Goal: Transaction & Acquisition: Purchase product/service

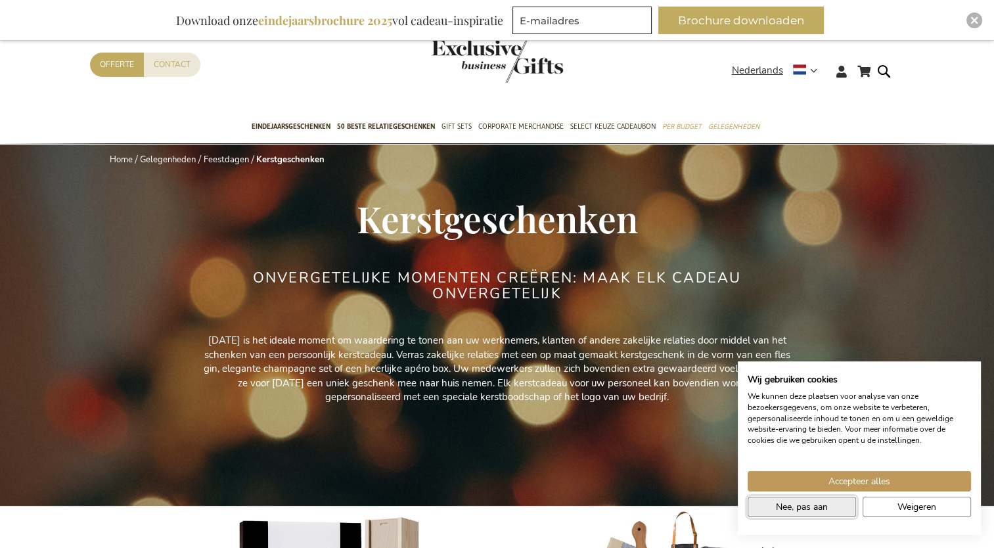
click at [836, 512] on button "Nee, pas aan" at bounding box center [802, 507] width 108 height 20
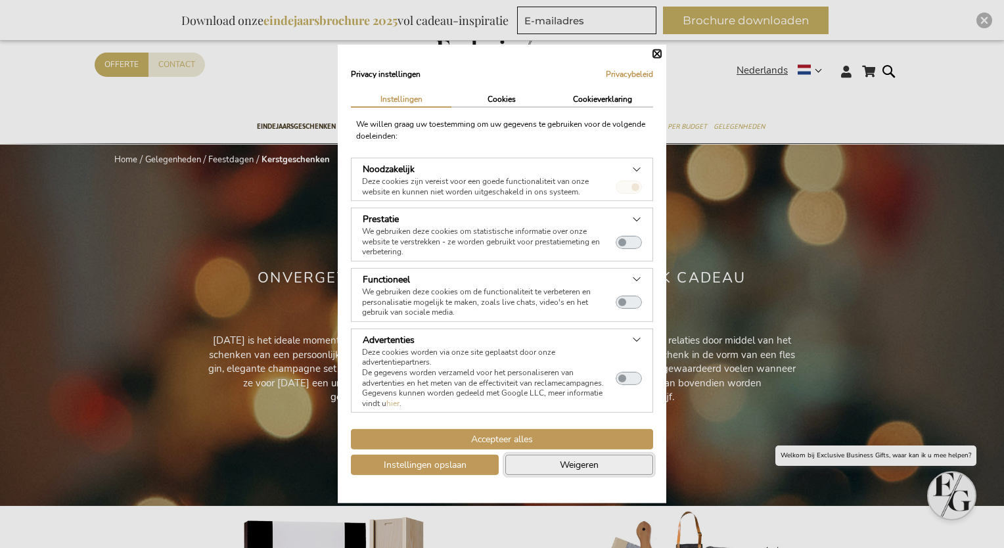
click at [549, 461] on button "Weigeren" at bounding box center [579, 465] width 148 height 20
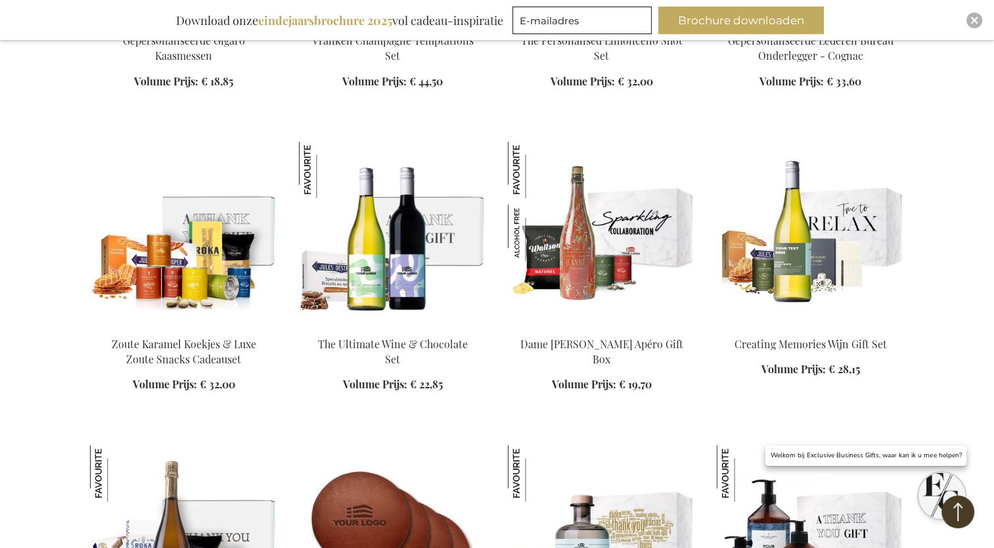
scroll to position [1774, 0]
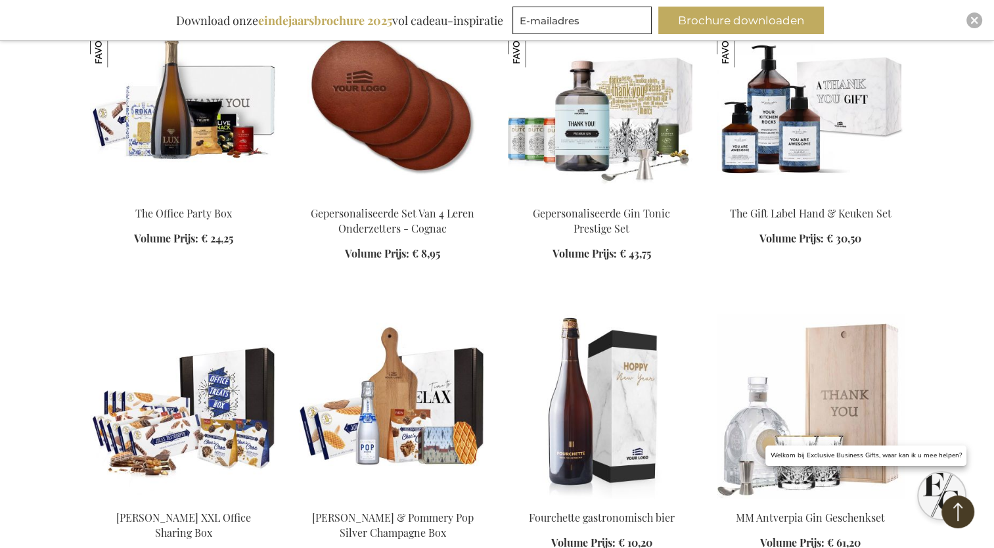
scroll to position [2103, 0]
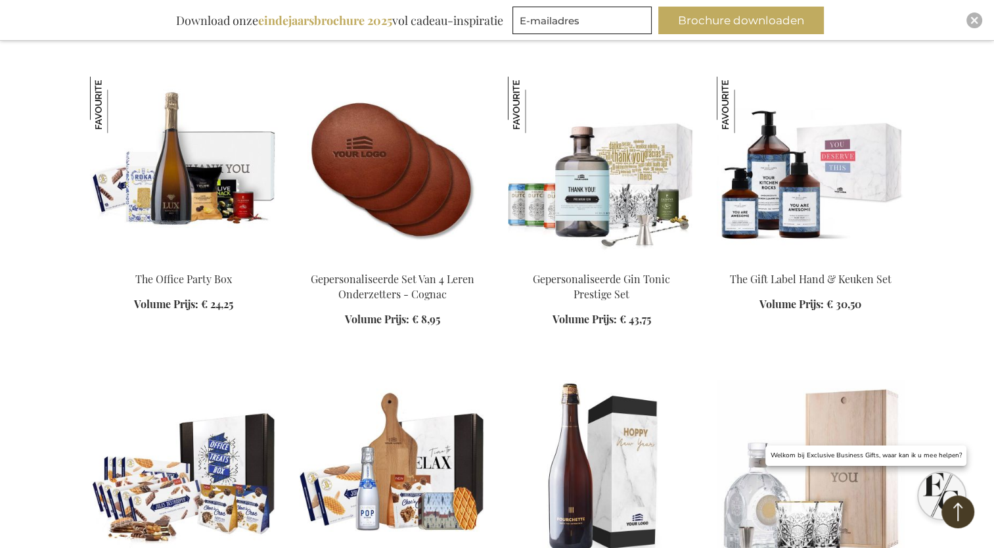
click at [798, 210] on img at bounding box center [811, 168] width 188 height 184
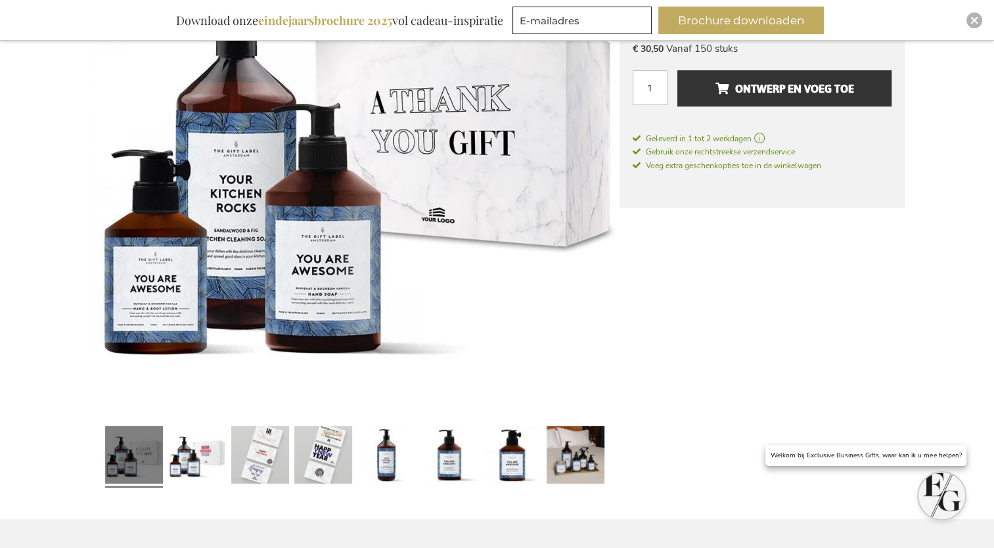
scroll to position [394, 0]
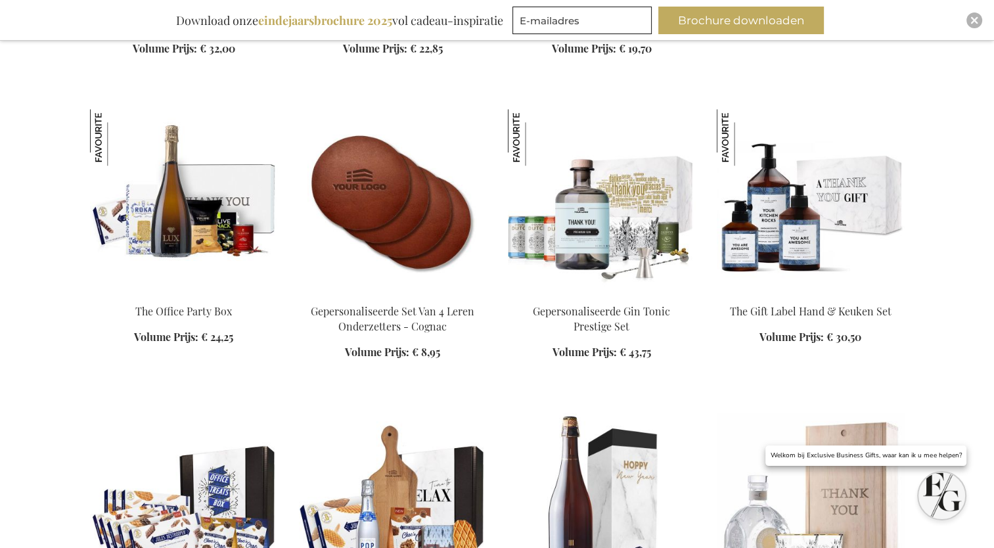
scroll to position [1268, 0]
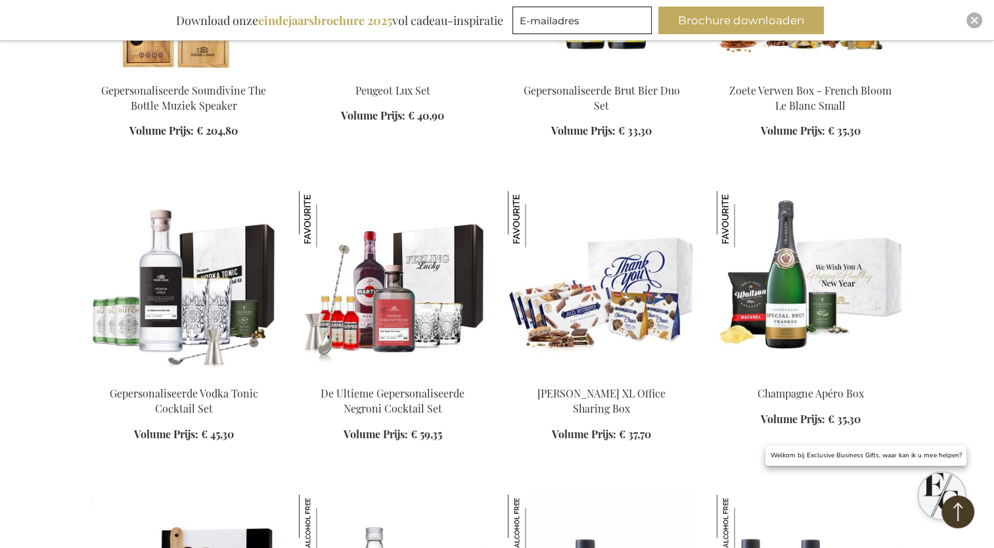
scroll to position [2713, 0]
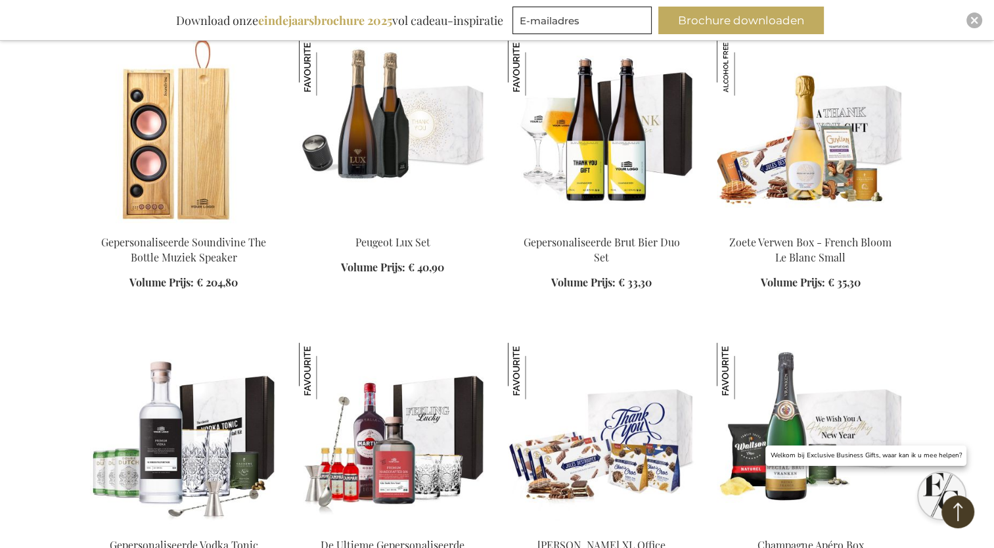
scroll to position [2516, 0]
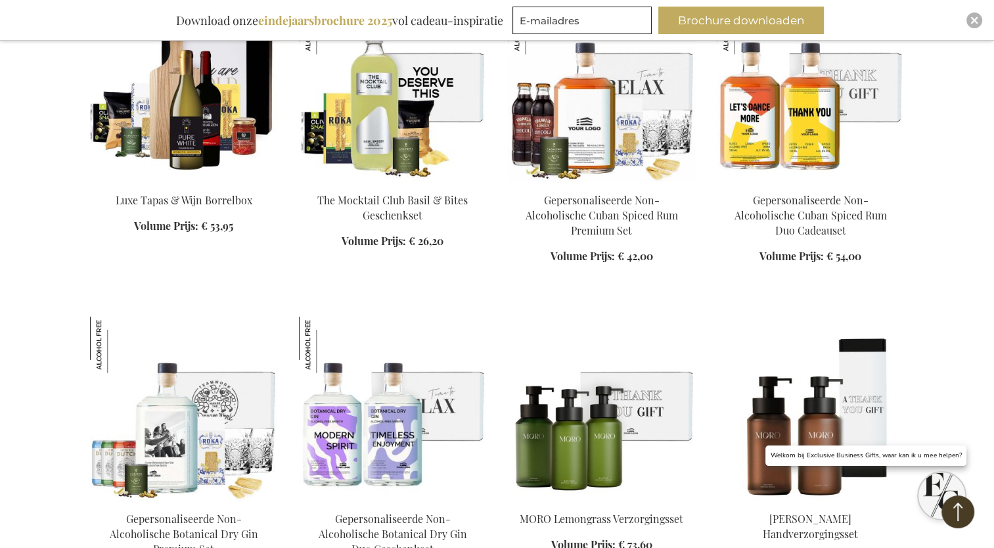
scroll to position [3173, 0]
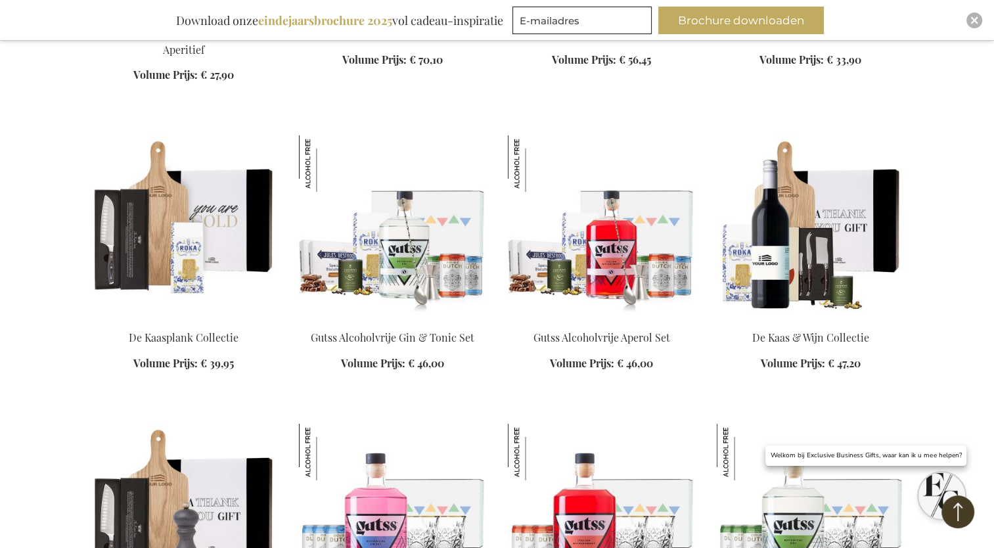
scroll to position [4619, 0]
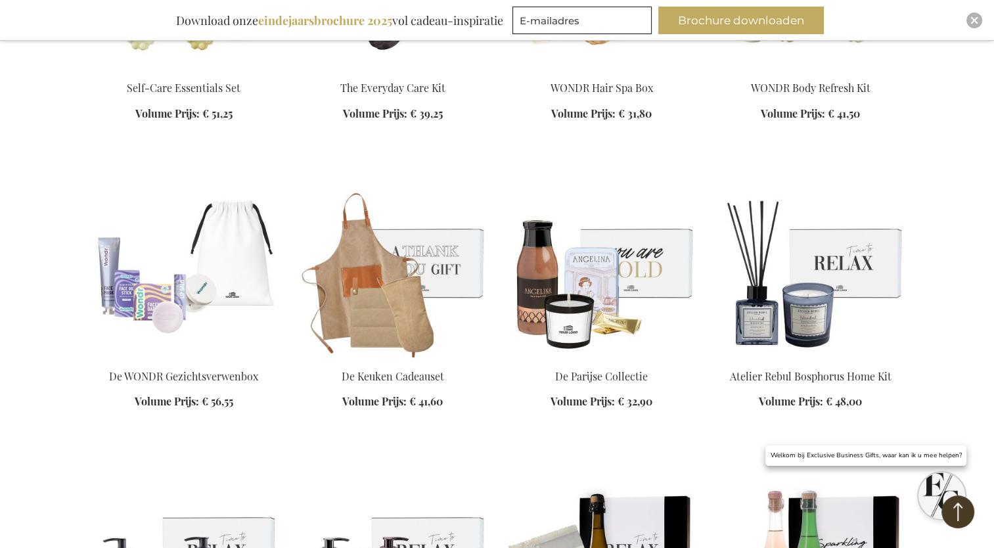
scroll to position [5473, 0]
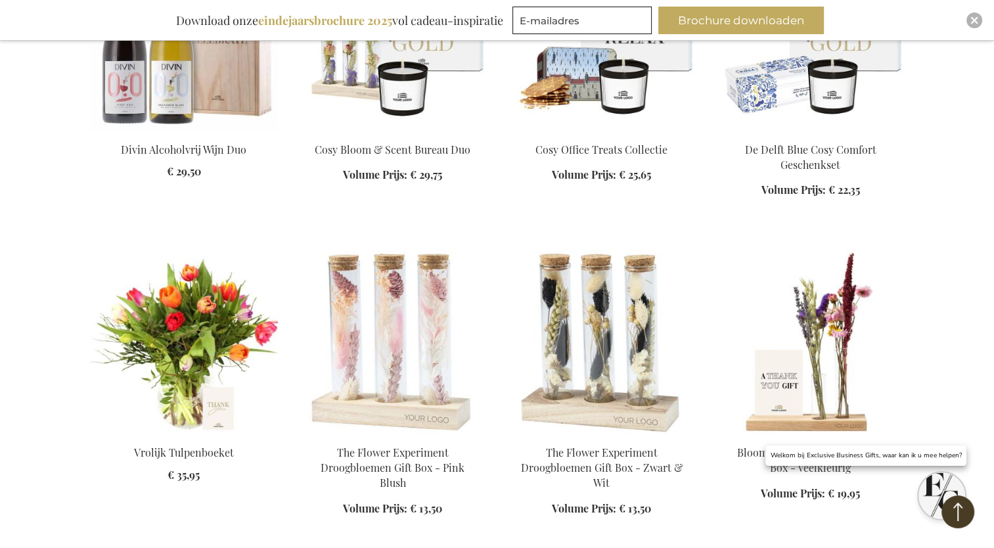
scroll to position [6327, 0]
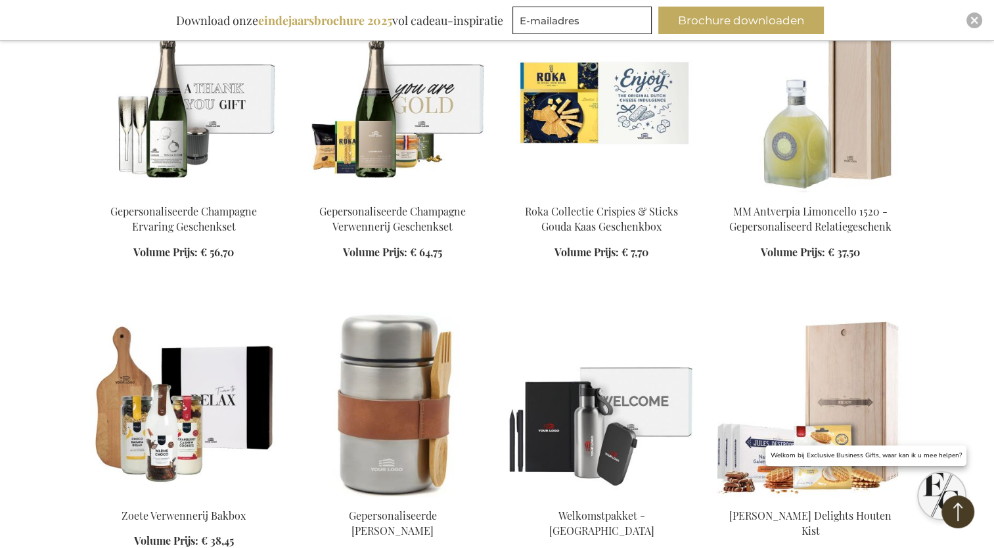
scroll to position [7247, 0]
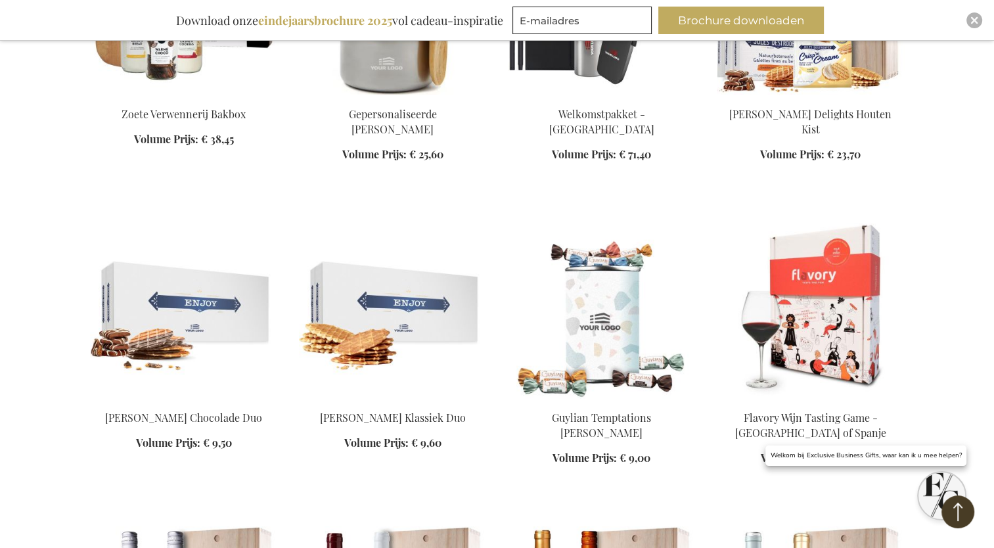
scroll to position [7510, 0]
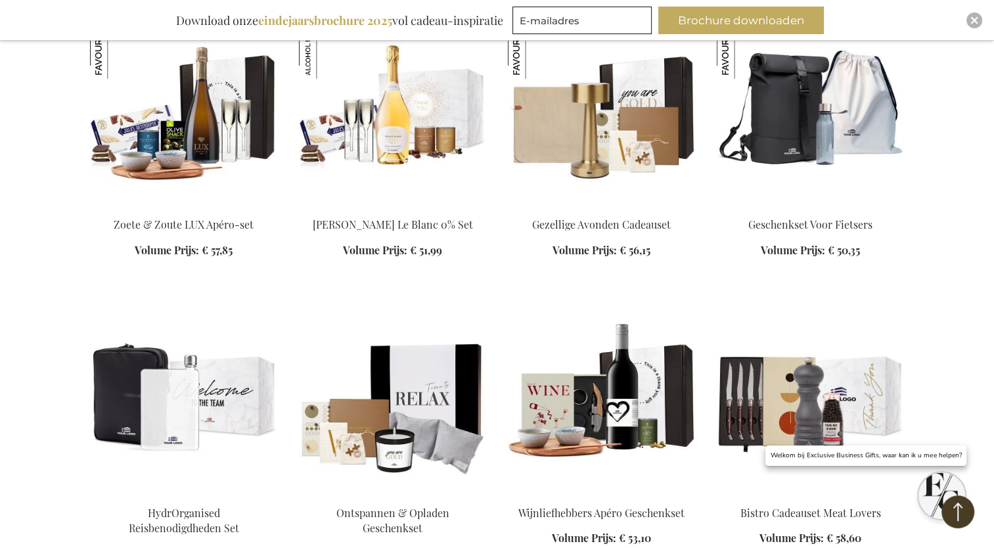
scroll to position [8955, 0]
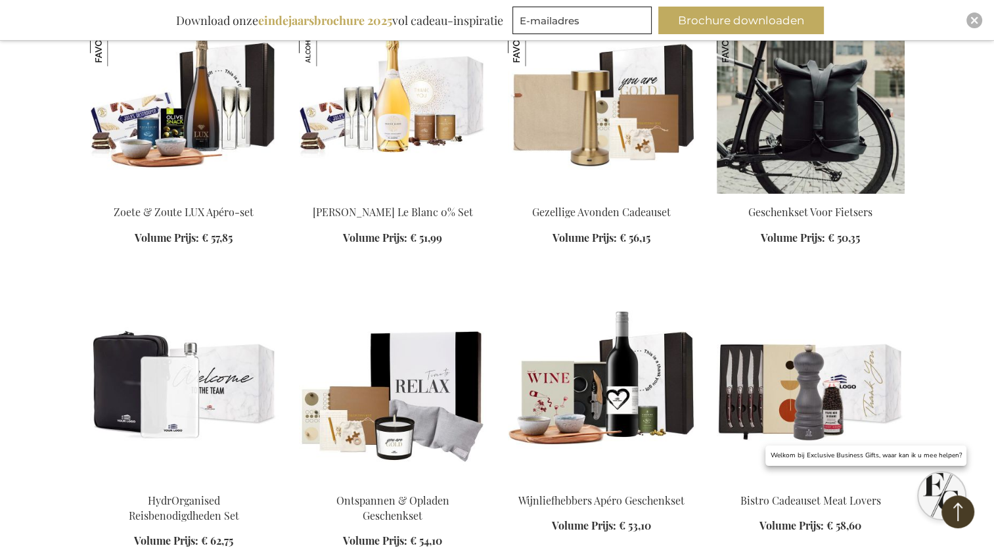
scroll to position [8955, 0]
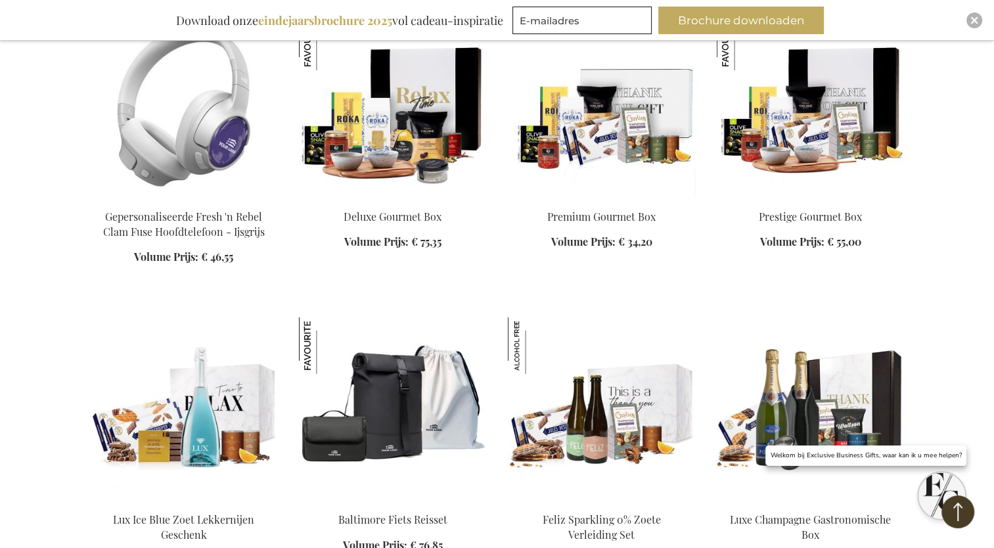
scroll to position [9875, 0]
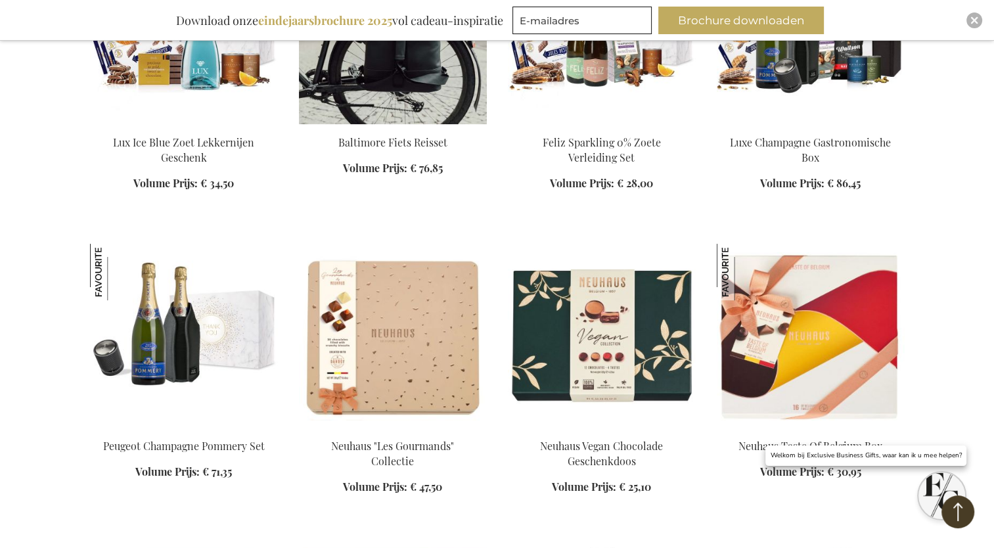
scroll to position [10270, 0]
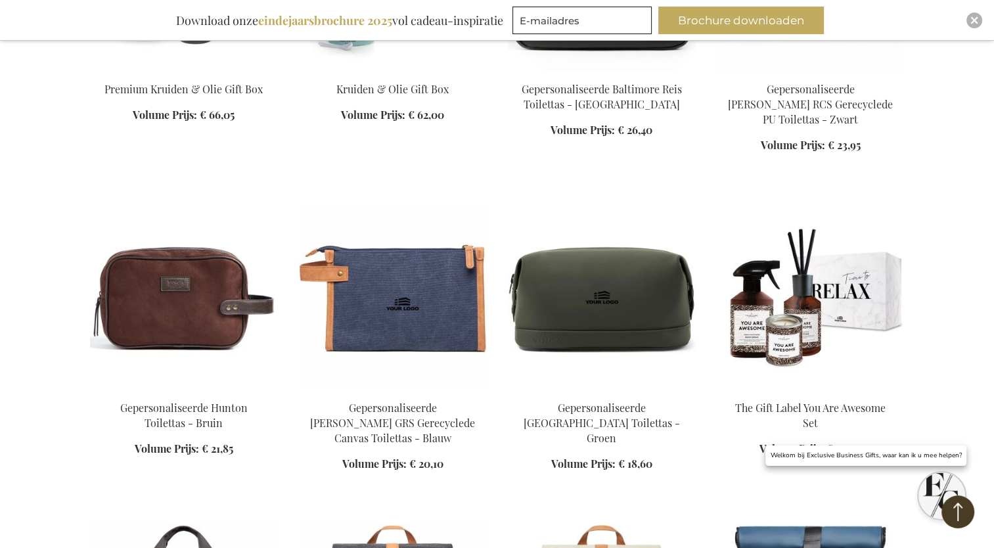
scroll to position [12504, 0]
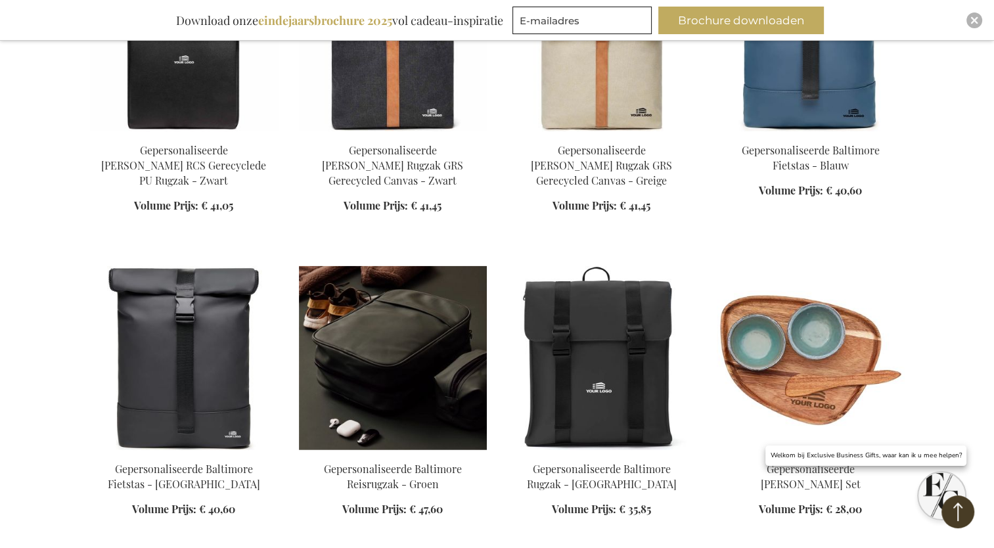
scroll to position [12569, 0]
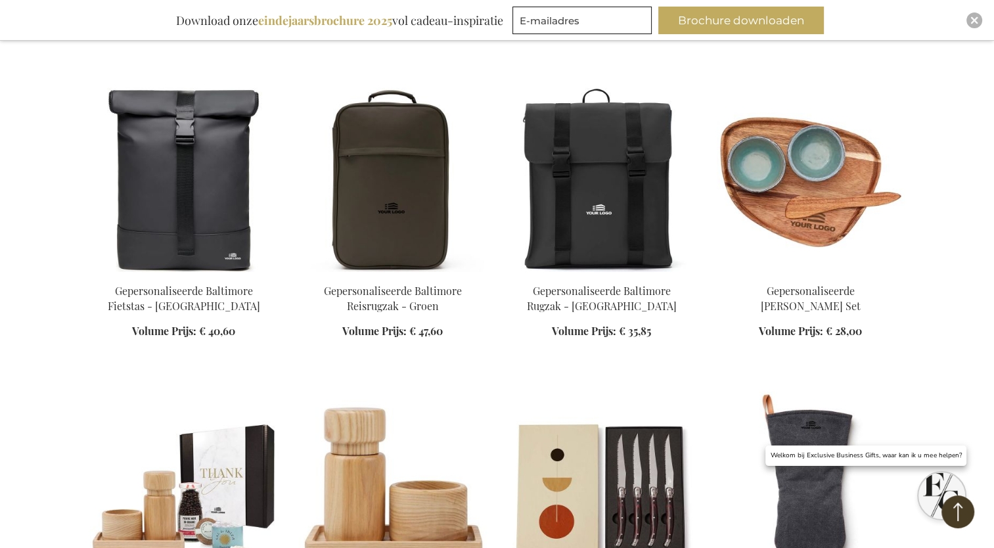
scroll to position [13161, 0]
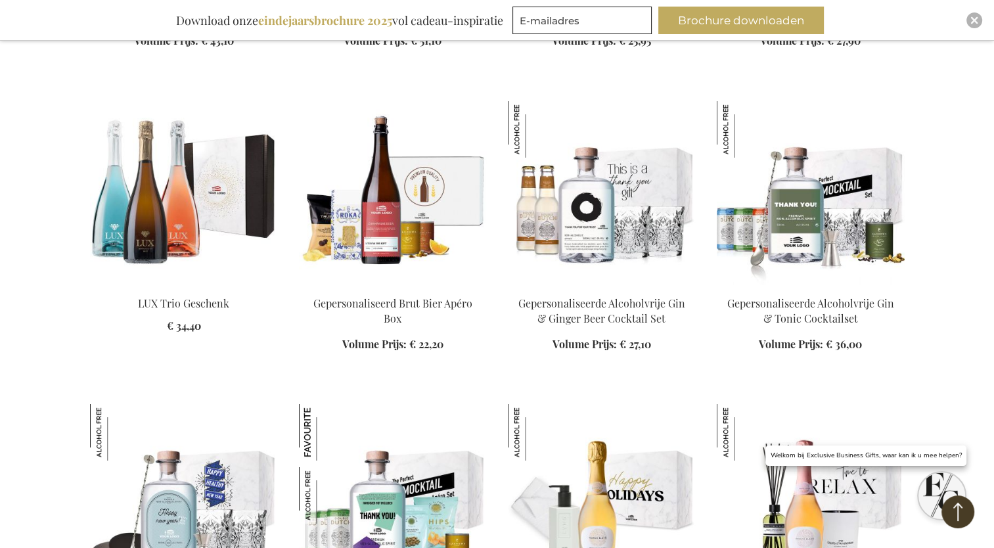
scroll to position [14344, 0]
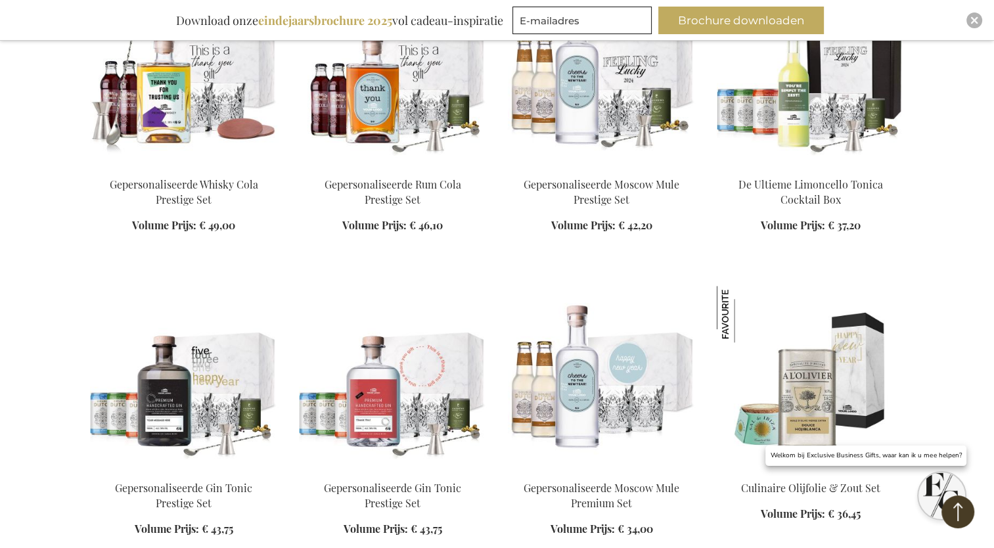
scroll to position [15986, 0]
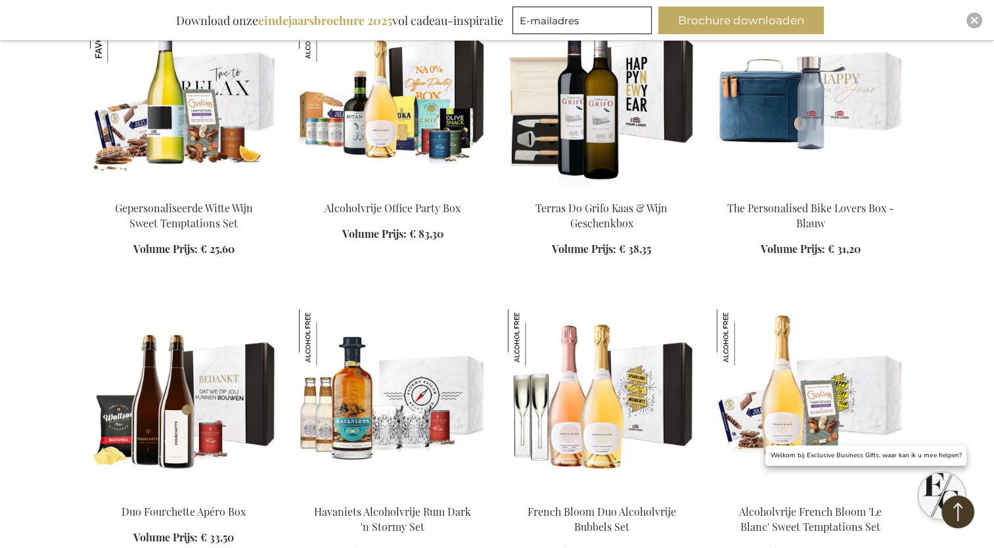
scroll to position [17366, 0]
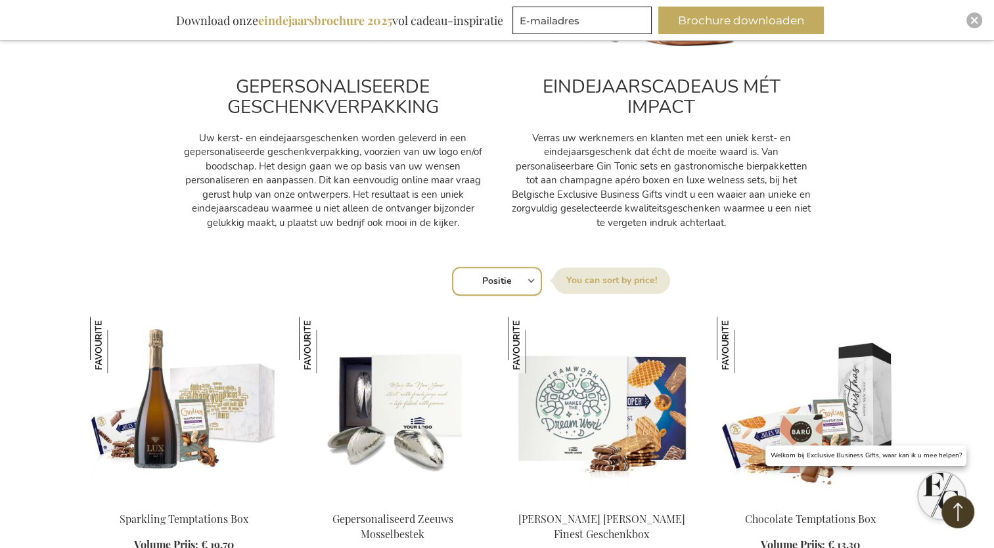
scroll to position [657, 0]
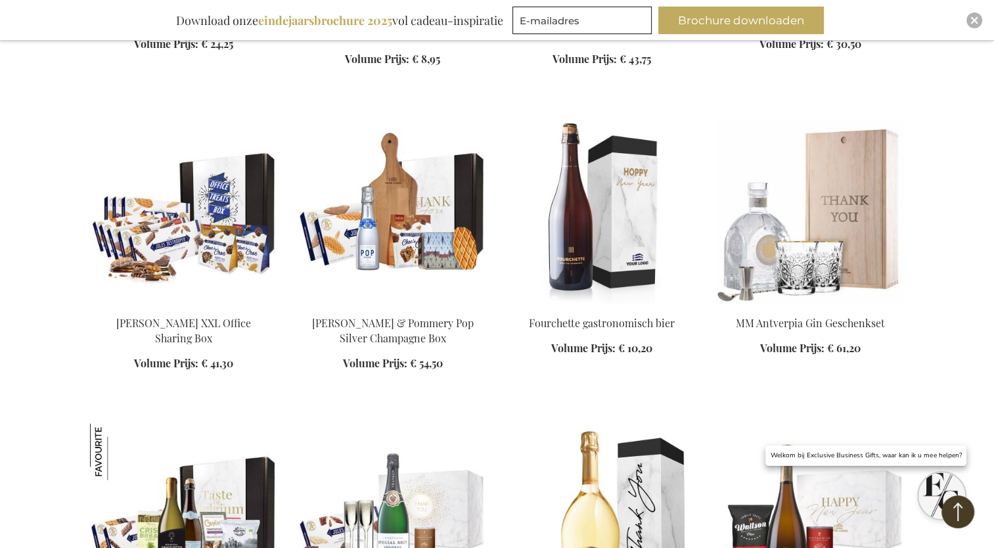
scroll to position [2366, 0]
